Goal: Task Accomplishment & Management: Manage account settings

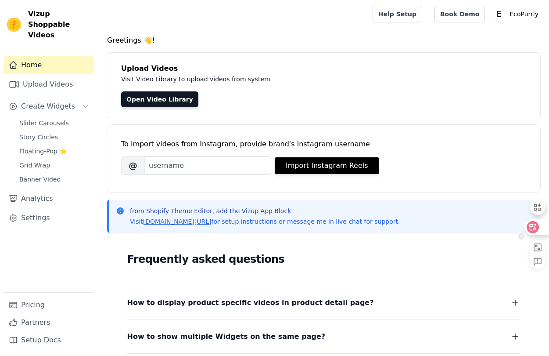
click at [532, 228] on icon at bounding box center [532, 227] width 9 height 9
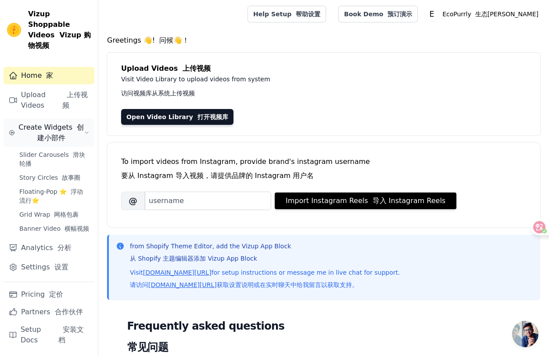
click at [64, 123] on font "创建小部件" at bounding box center [60, 132] width 47 height 19
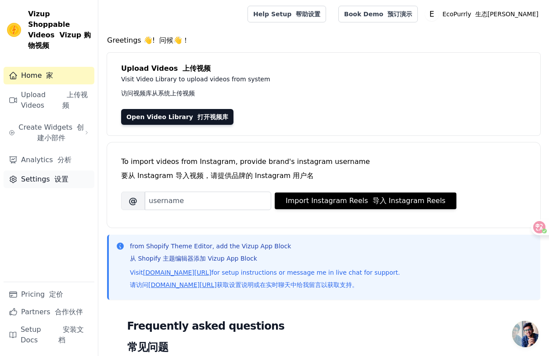
click at [53, 170] on link "Settings 设置" at bounding box center [49, 179] width 91 height 18
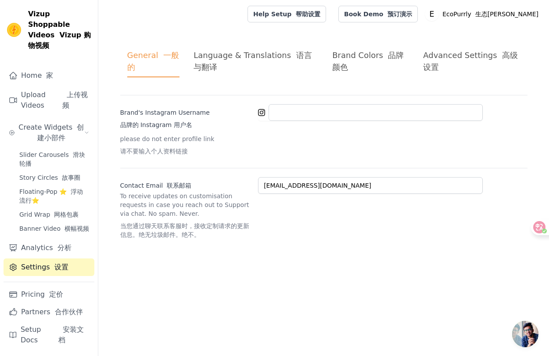
click at [382, 60] on div "Brand Colors 品牌颜色" at bounding box center [370, 61] width 77 height 24
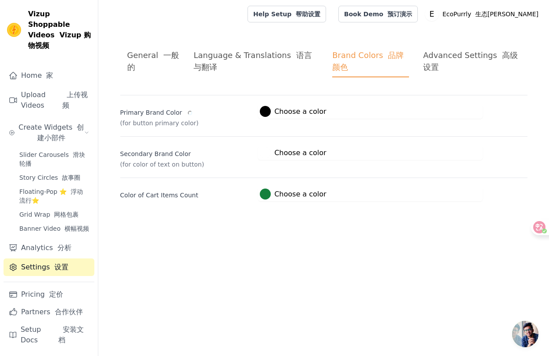
click at [457, 57] on div "Advanced Settings 高级设置" at bounding box center [471, 61] width 97 height 24
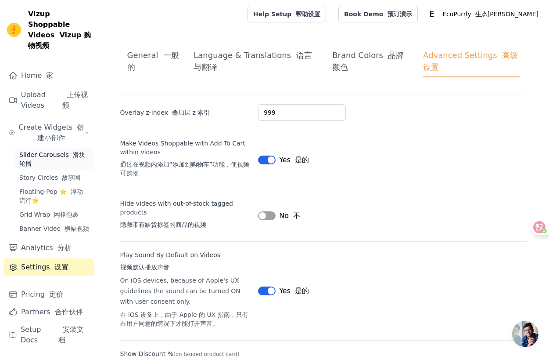
click at [58, 150] on span "Slider Carousels 滑块轮播" at bounding box center [54, 159] width 70 height 18
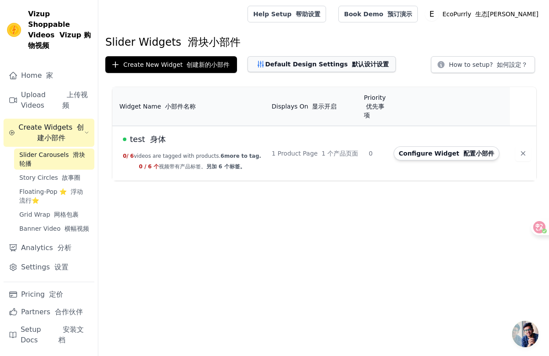
click at [365, 61] on font "默认设计设置" at bounding box center [370, 64] width 37 height 7
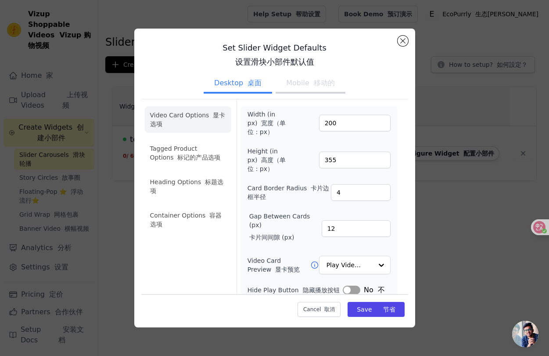
click at [301, 86] on button "Mobile 移动的" at bounding box center [311, 83] width 70 height 19
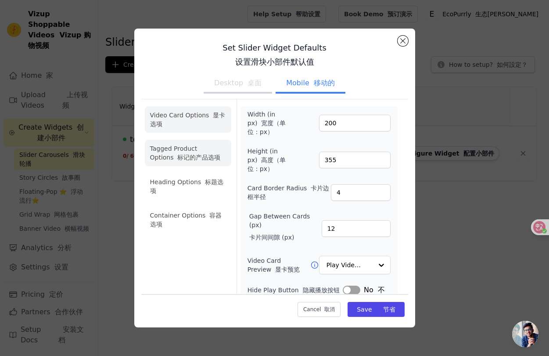
click at [191, 206] on li "Tagged Product Options 标记的产品选项" at bounding box center [188, 219] width 86 height 26
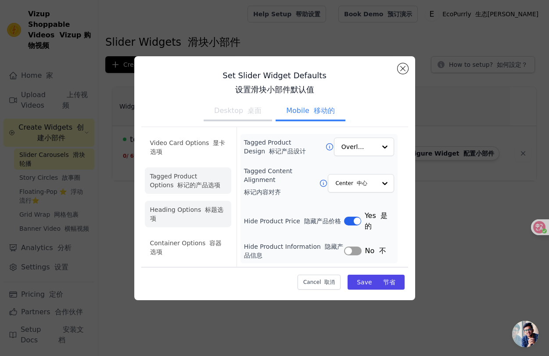
click at [192, 219] on li "Heading Options 标题选项" at bounding box center [188, 214] width 86 height 26
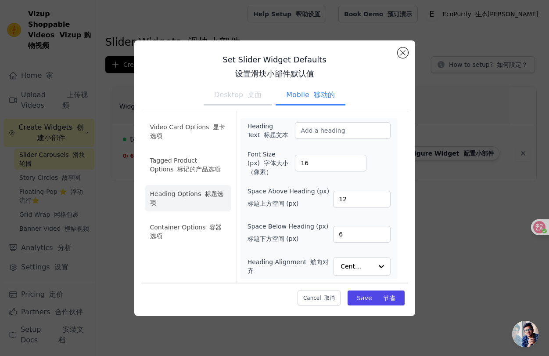
click at [193, 251] on div "Video Card Options 显卡选项 Tagged Product Options 标记的产品选项 Heading Options 标题选项 Con…" at bounding box center [188, 196] width 86 height 171
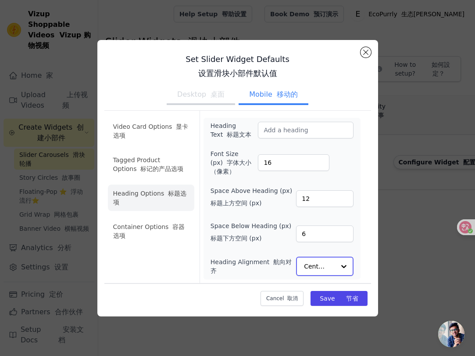
click at [327, 262] on input "Heading Alignment 航向对齐" at bounding box center [319, 266] width 31 height 18
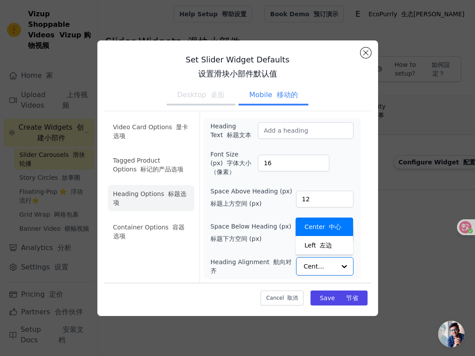
click at [258, 248] on div "Heading Text 标题文本 Font Size (px) 字体大小（像素） 16 Space Above Heading (px) 标题上方空间 (p…" at bounding box center [282, 199] width 143 height 154
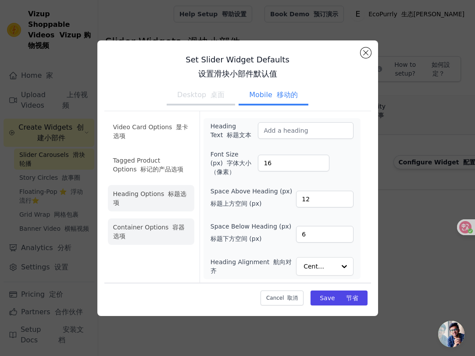
click at [137, 227] on li "Container Options 容器选项" at bounding box center [151, 231] width 86 height 26
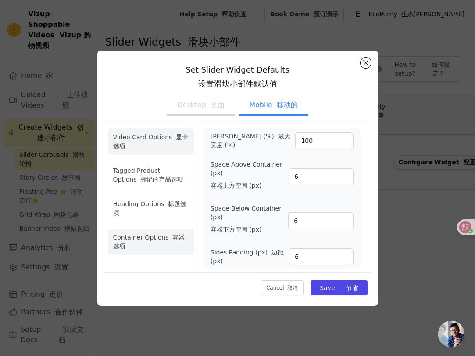
click at [141, 162] on li "Video Card Options 显卡选项" at bounding box center [151, 175] width 86 height 26
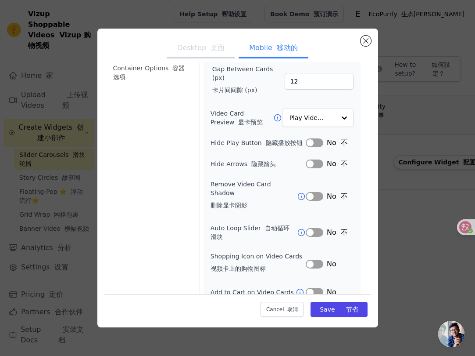
scroll to position [161, 0]
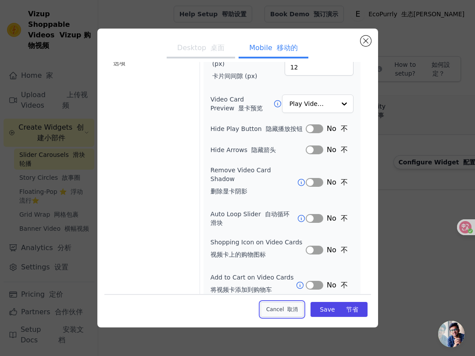
click at [282, 306] on button "Cancel 取消" at bounding box center [282, 309] width 43 height 15
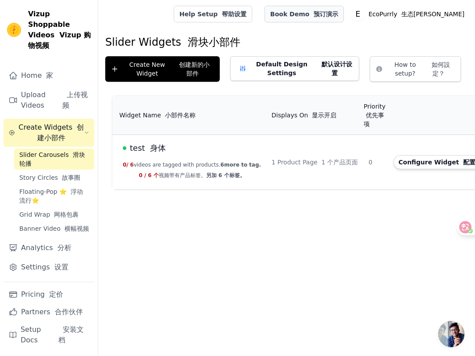
click at [338, 15] on font "预订演示" at bounding box center [326, 14] width 25 height 7
click at [423, 14] on p "EcoPurrly 生态普利" at bounding box center [416, 14] width 103 height 16
click at [416, 37] on font at bounding box center [418, 36] width 4 height 7
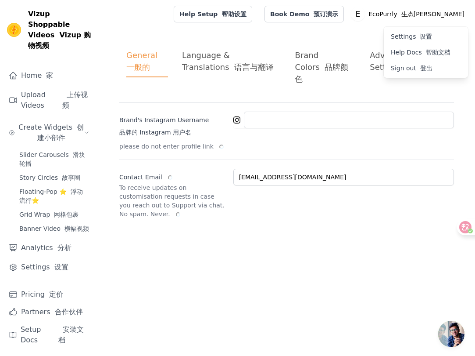
click at [221, 65] on div "Language & Translations 语言与翻译" at bounding box center [231, 61] width 99 height 24
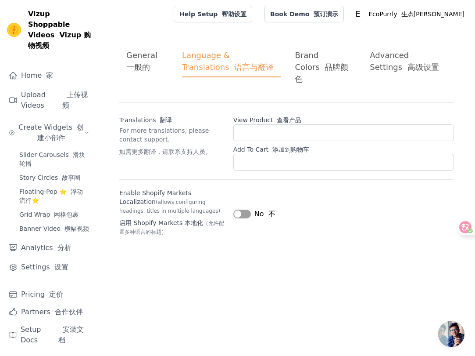
click at [310, 67] on font "品牌颜色" at bounding box center [322, 72] width 54 height 21
